Goal: Transaction & Acquisition: Download file/media

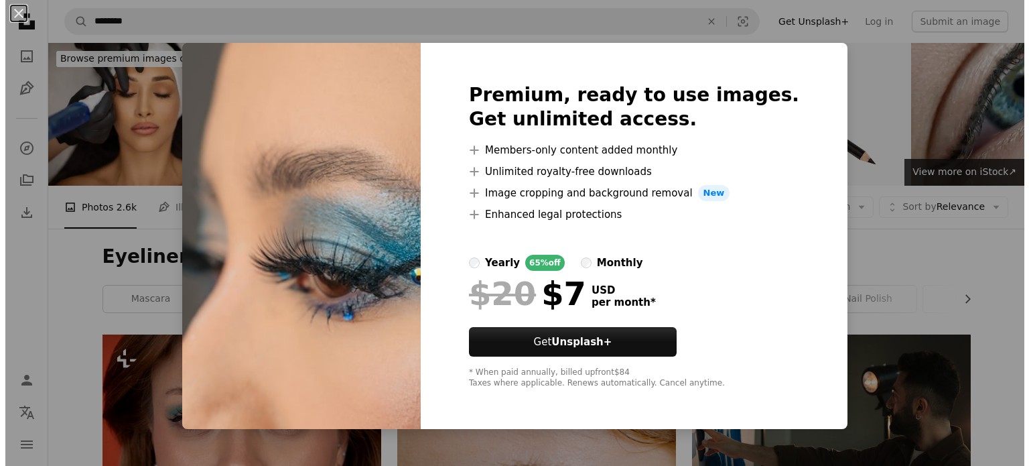
scroll to position [14806, 0]
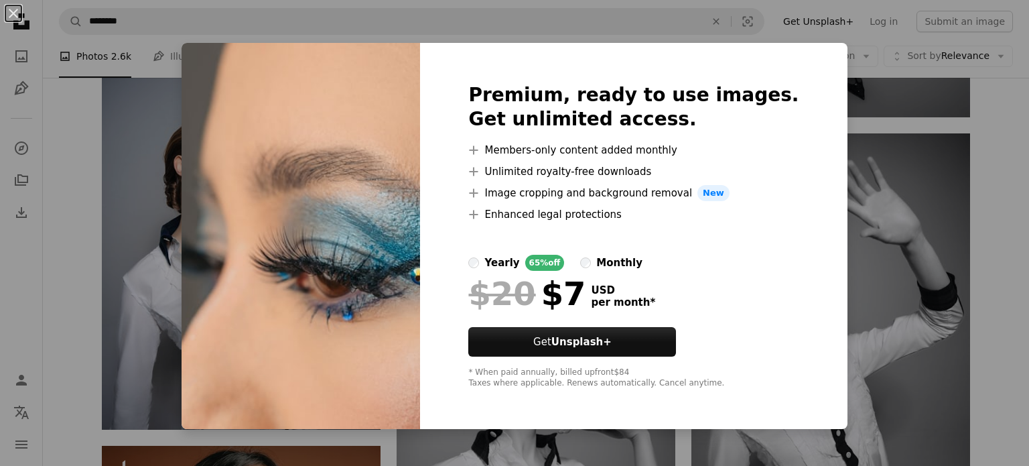
click at [718, 259] on div "yearly 65% off monthly" at bounding box center [633, 263] width 330 height 16
click at [13, 16] on button "An X shape" at bounding box center [13, 13] width 16 height 16
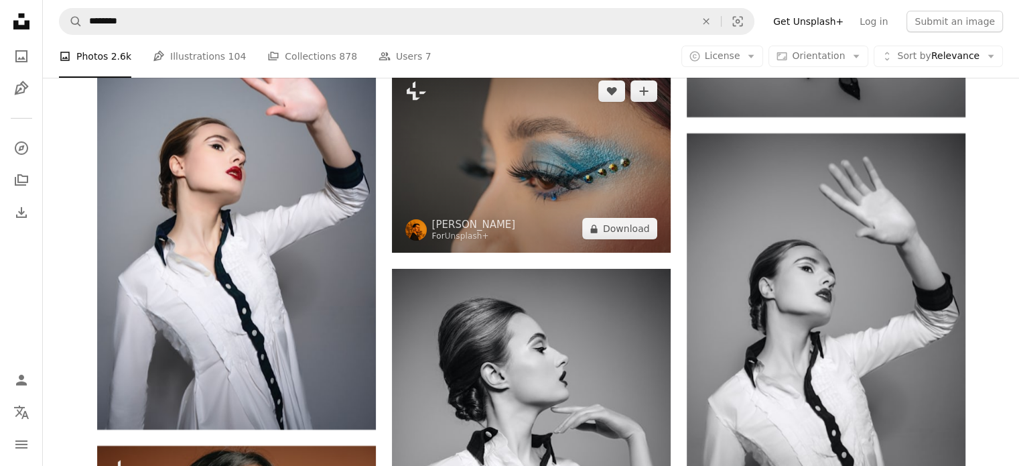
click at [422, 131] on img at bounding box center [531, 160] width 279 height 186
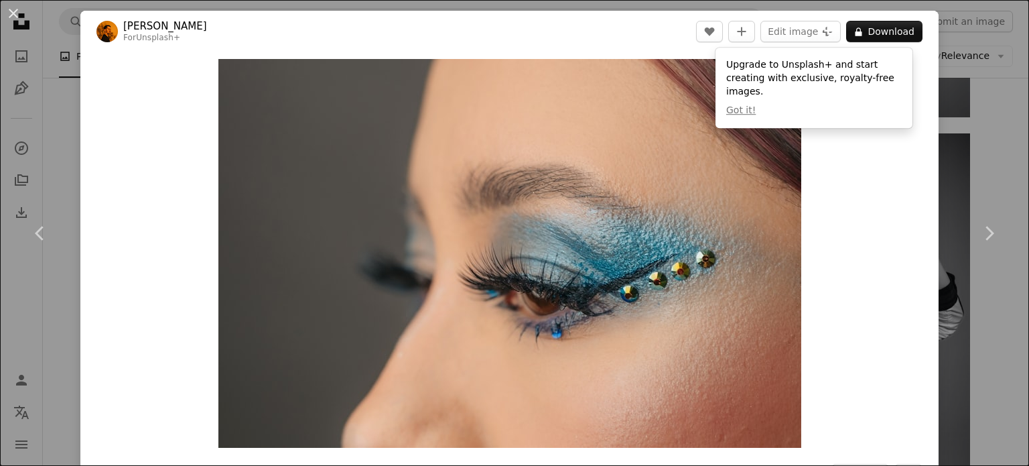
click at [358, 204] on img "Zoom in on this image" at bounding box center [509, 253] width 583 height 389
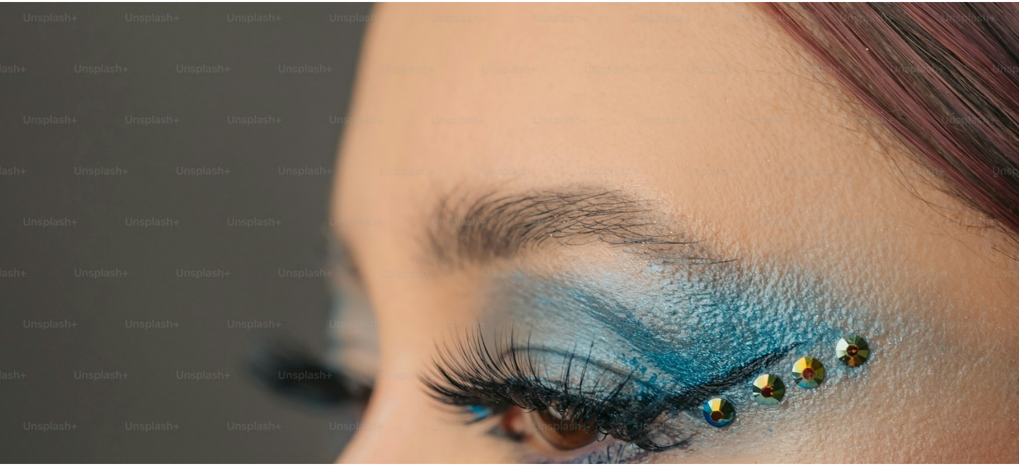
scroll to position [104, 0]
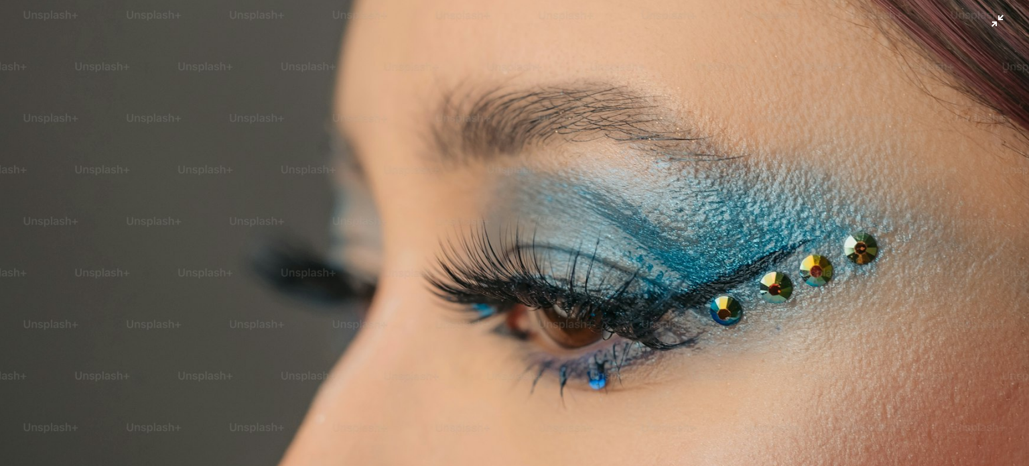
click at [413, 194] on img "Zoom out on this image" at bounding box center [514, 238] width 1030 height 687
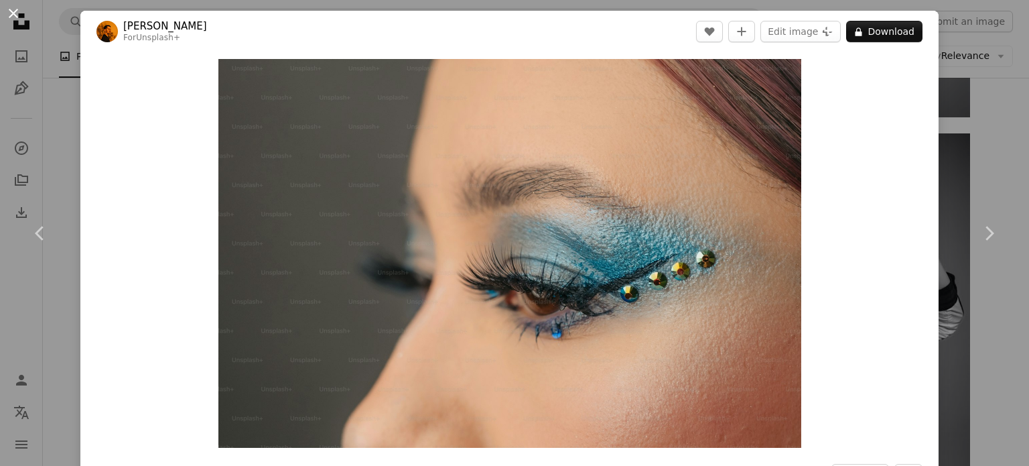
click at [11, 13] on button "An X shape" at bounding box center [13, 13] width 16 height 16
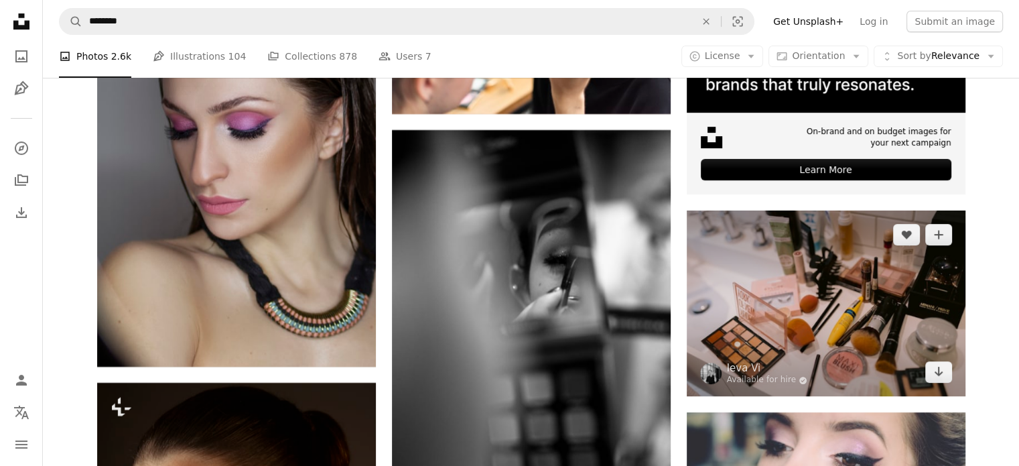
scroll to position [5695, 0]
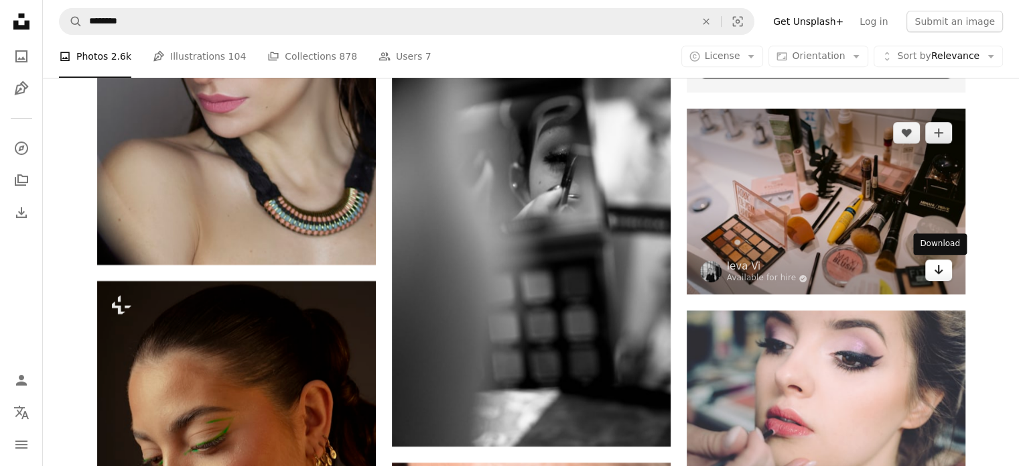
click at [937, 269] on icon "Arrow pointing down" at bounding box center [938, 269] width 11 height 16
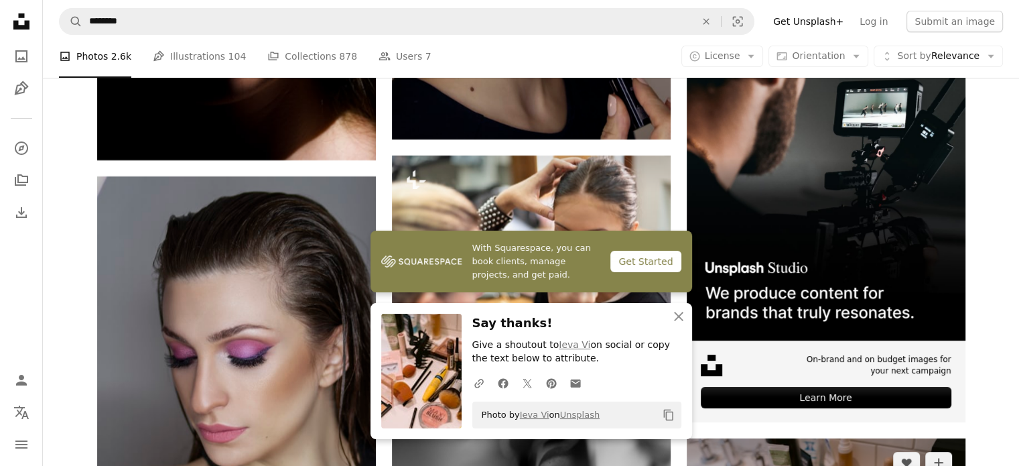
scroll to position [5293, 0]
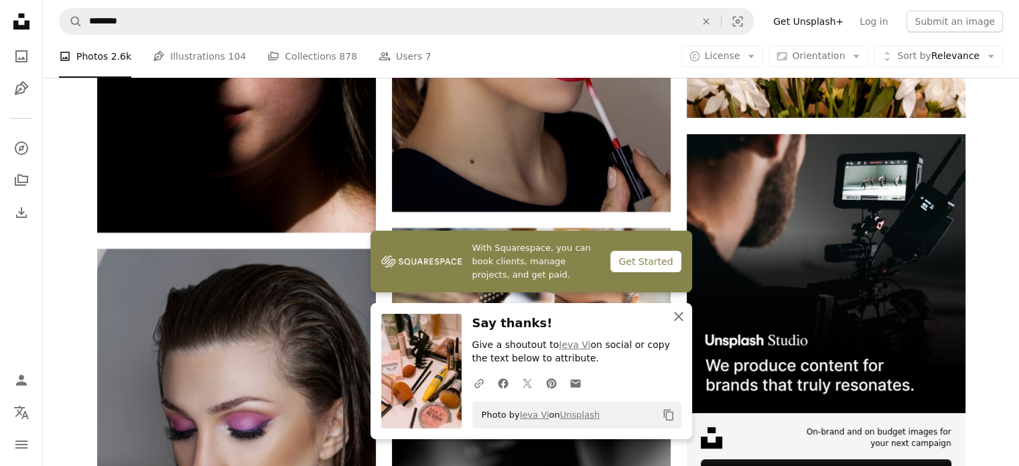
click at [685, 316] on icon "An X shape" at bounding box center [679, 316] width 16 height 16
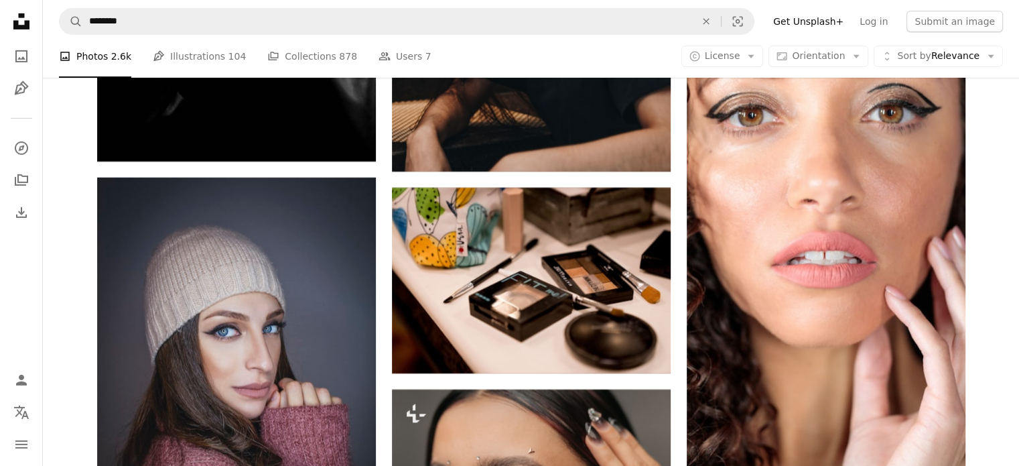
scroll to position [4489, 0]
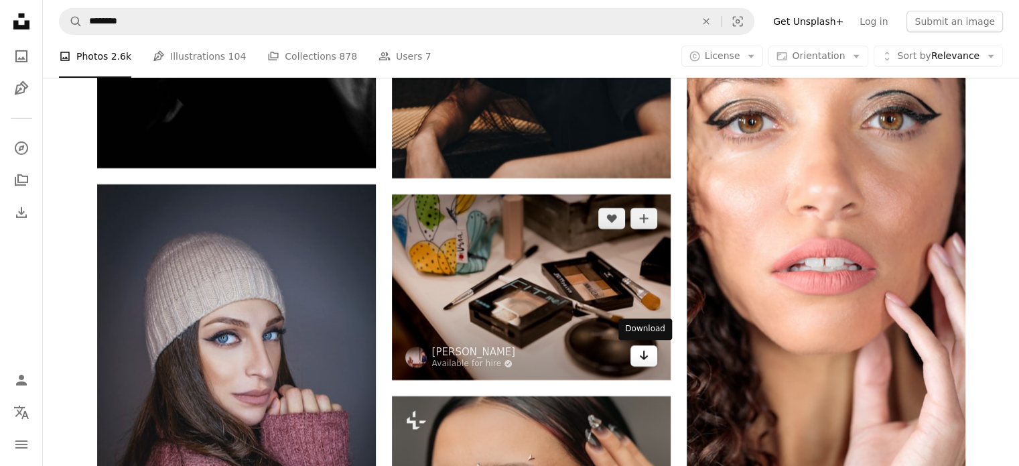
click at [647, 356] on icon "Arrow pointing down" at bounding box center [643, 355] width 11 height 16
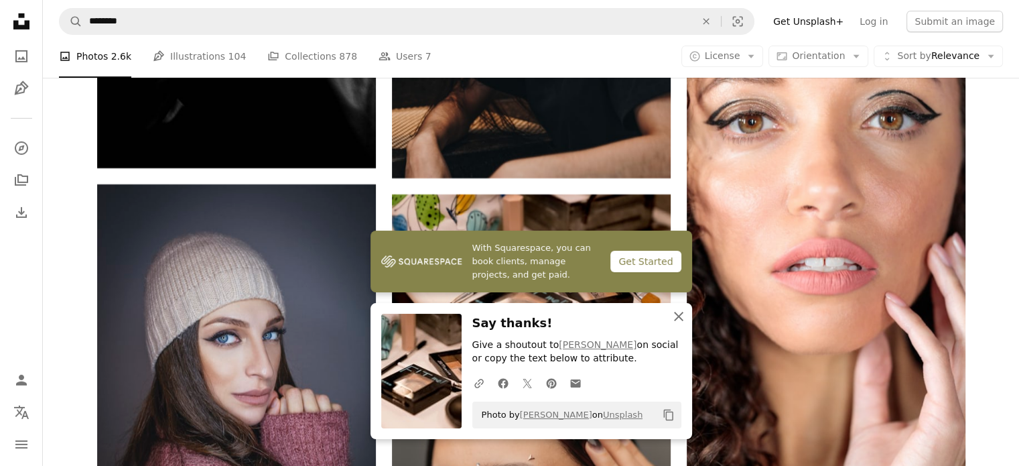
click at [678, 318] on icon "button" at bounding box center [678, 316] width 9 height 9
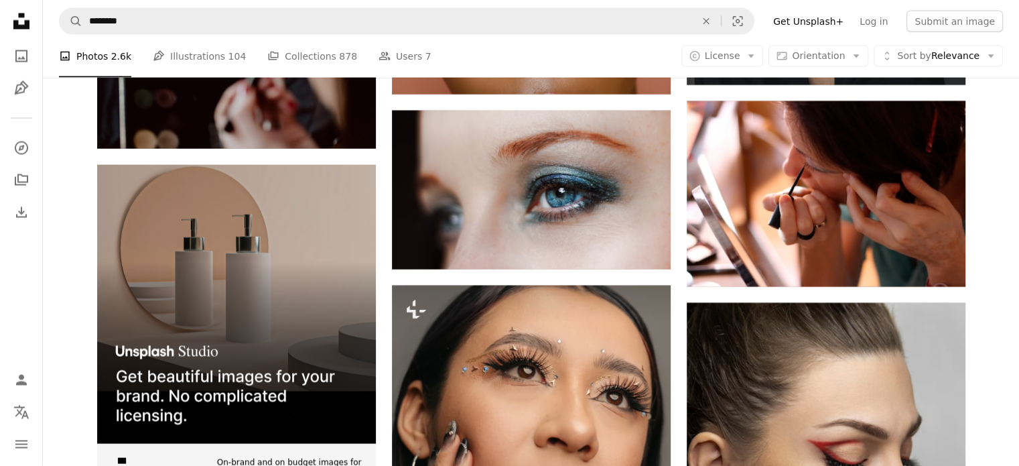
scroll to position [2747, 0]
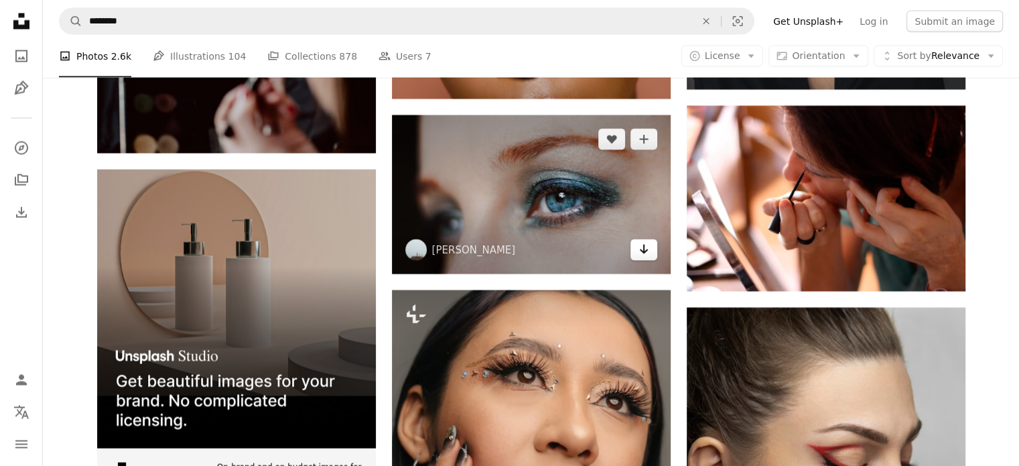
click at [643, 251] on icon "Download" at bounding box center [643, 249] width 9 height 9
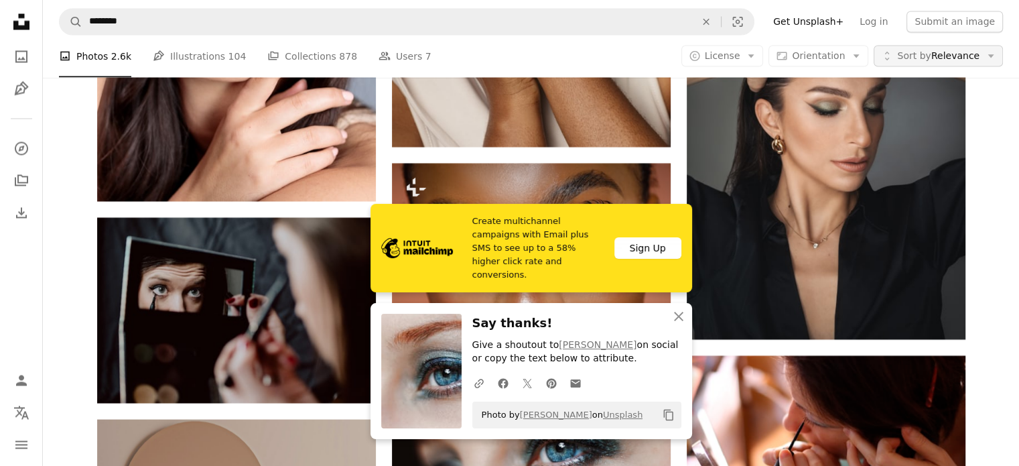
scroll to position [2479, 0]
